Goal: Book appointment/travel/reservation

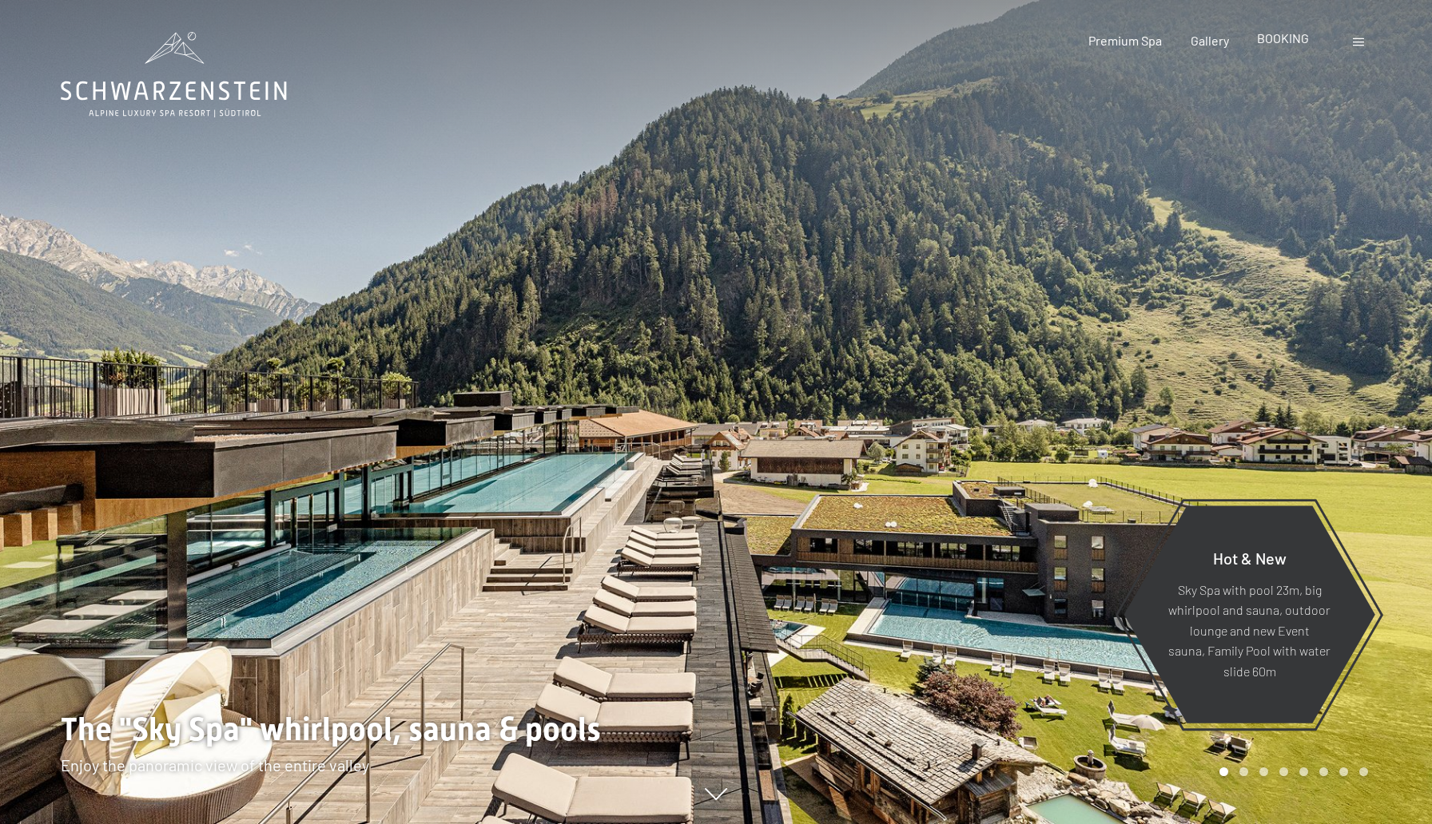
click at [1263, 41] on span "BOOKING" at bounding box center [1283, 37] width 52 height 15
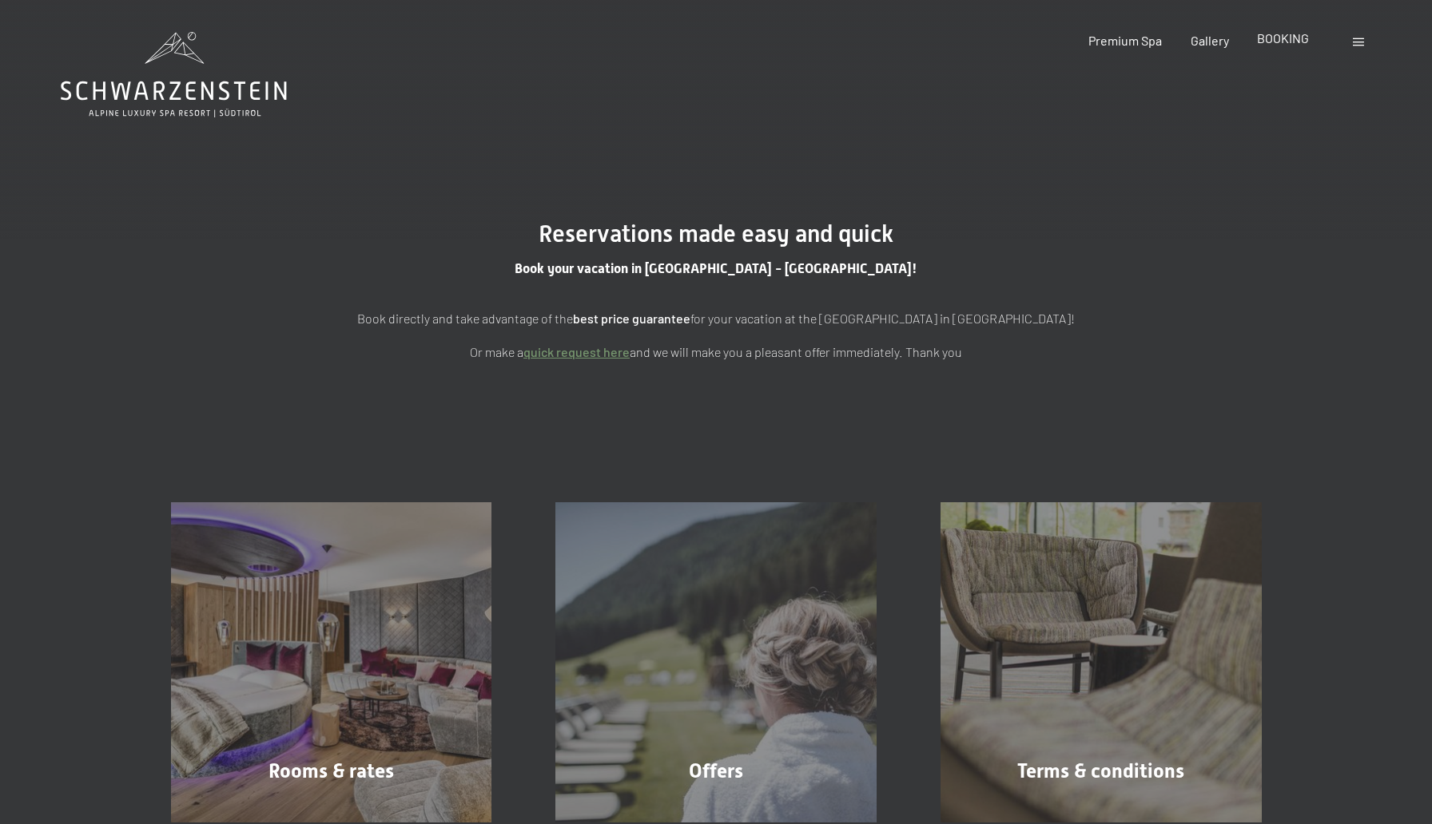
click at [1278, 40] on span "BOOKING" at bounding box center [1283, 37] width 52 height 15
click at [1279, 39] on span "BOOKING" at bounding box center [1283, 37] width 52 height 15
click at [1360, 47] on div at bounding box center [1360, 41] width 15 height 18
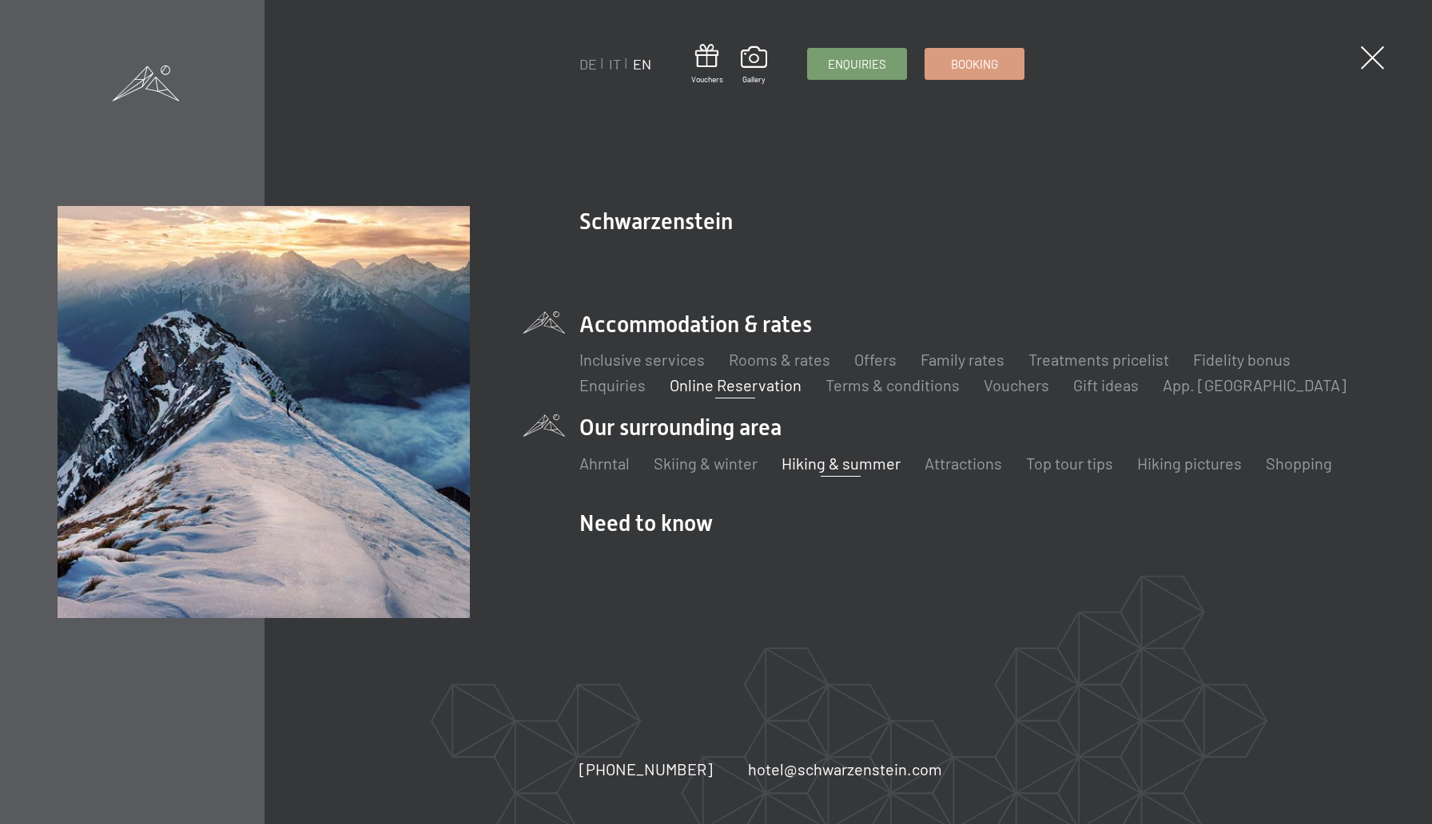
click at [810, 465] on link "Hiking & summer" at bounding box center [840, 463] width 119 height 19
